Goal: Task Accomplishment & Management: Use online tool/utility

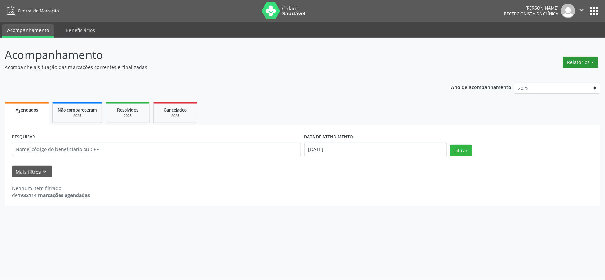
click at [574, 63] on button "Relatórios" at bounding box center [581, 63] width 35 height 12
click at [550, 72] on link "Agendamentos" at bounding box center [561, 77] width 73 height 10
select select "9"
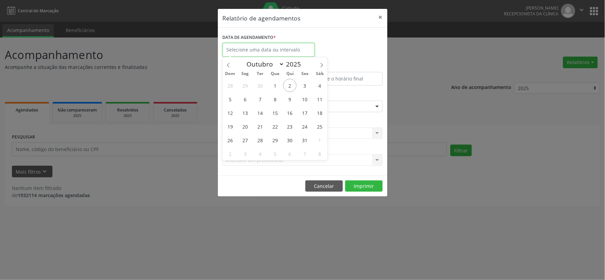
click at [271, 47] on input "text" at bounding box center [269, 50] width 92 height 14
click at [290, 88] on span "2" at bounding box center [289, 85] width 13 height 13
type input "[DATE]"
click at [290, 88] on span "2" at bounding box center [289, 85] width 13 height 13
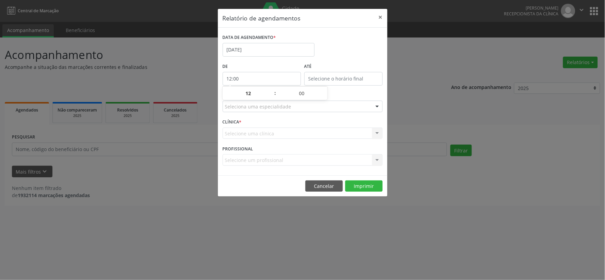
click at [263, 79] on input "12:00" at bounding box center [262, 79] width 78 height 14
click at [270, 98] on span at bounding box center [272, 96] width 5 height 7
type input "11:00"
type input "11"
click at [270, 98] on span at bounding box center [272, 96] width 5 height 7
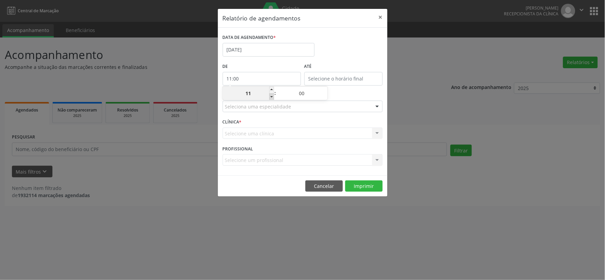
type input "10:00"
type input "10"
click at [270, 98] on span at bounding box center [272, 96] width 5 height 7
type input "09:00"
type input "09"
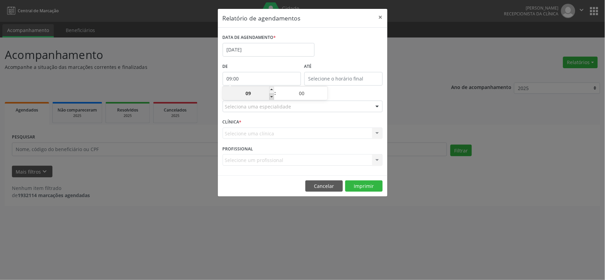
click at [270, 98] on span at bounding box center [272, 96] width 5 height 7
type input "08:00"
type input "08"
click at [349, 78] on input "12:00" at bounding box center [344, 79] width 78 height 14
click at [353, 89] on span at bounding box center [353, 90] width 5 height 7
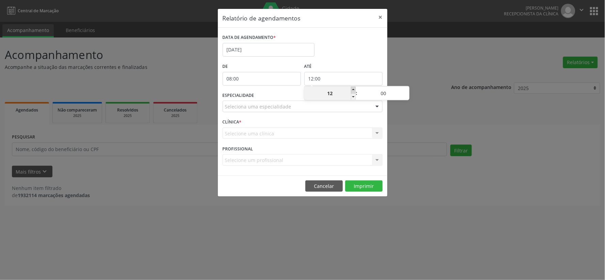
type input "13:00"
type input "13"
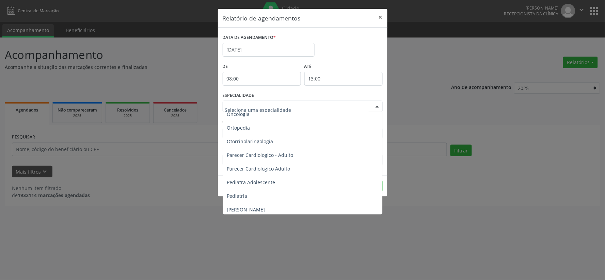
scroll to position [984, 0]
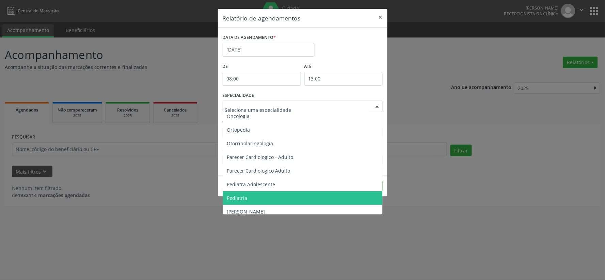
click at [243, 196] on span "Pediatria" at bounding box center [237, 198] width 20 height 6
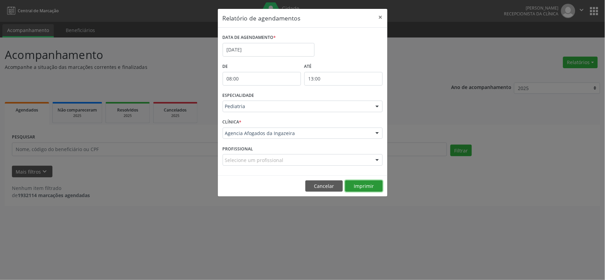
click at [363, 188] on button "Imprimir" at bounding box center [363, 186] width 37 height 12
